Goal: Task Accomplishment & Management: Use online tool/utility

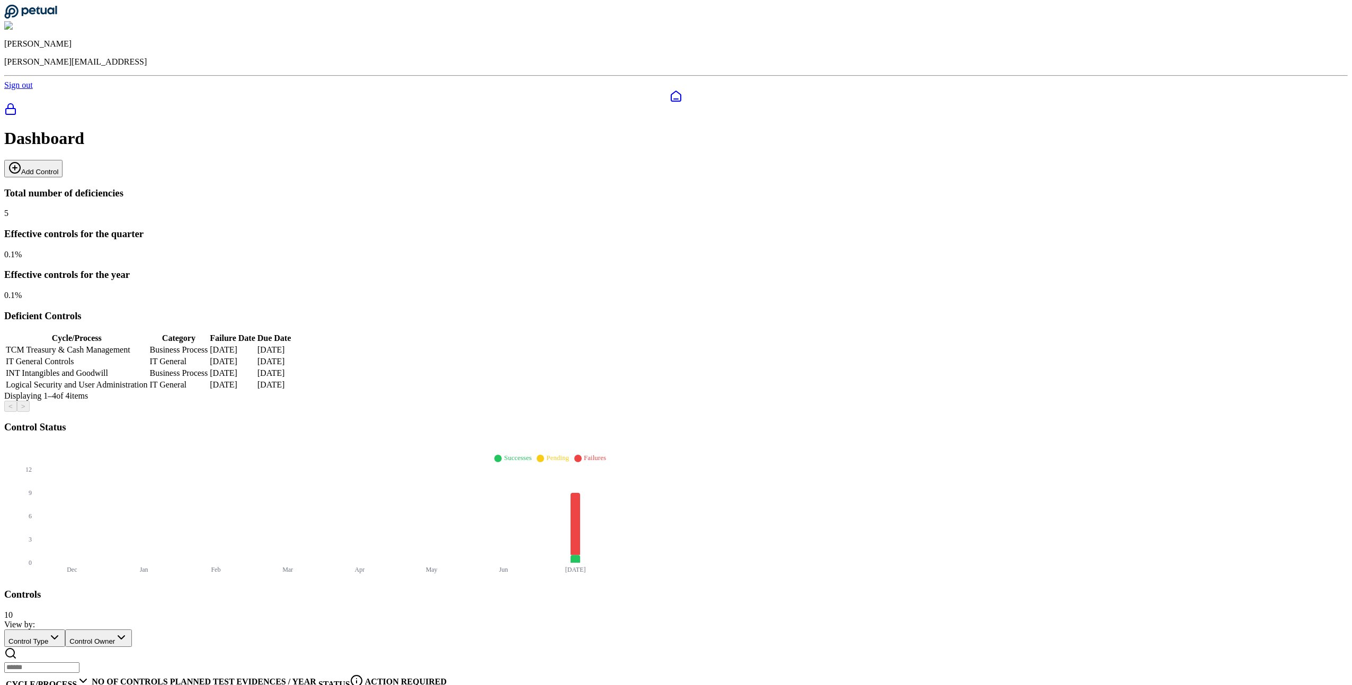
click at [63, 160] on button "Add Control" at bounding box center [33, 168] width 58 height 17
type input "**********"
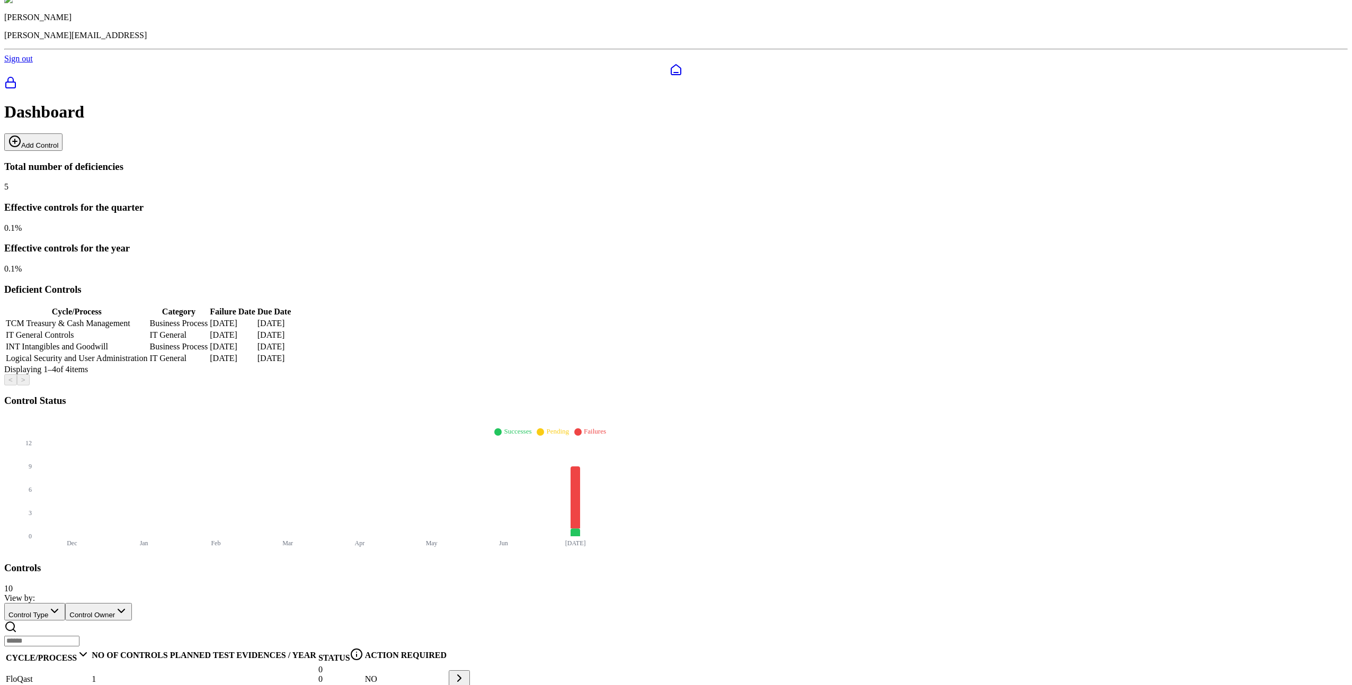
scroll to position [1390, 0]
